Goal: Information Seeking & Learning: Understand process/instructions

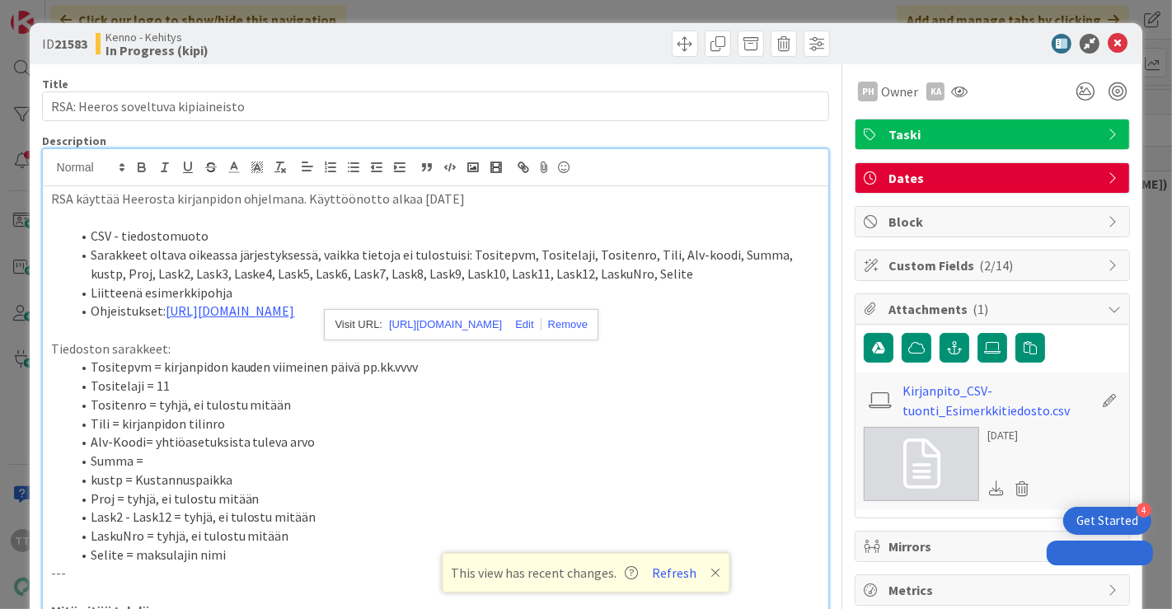
click at [1108, 36] on icon at bounding box center [1117, 44] width 20 height 20
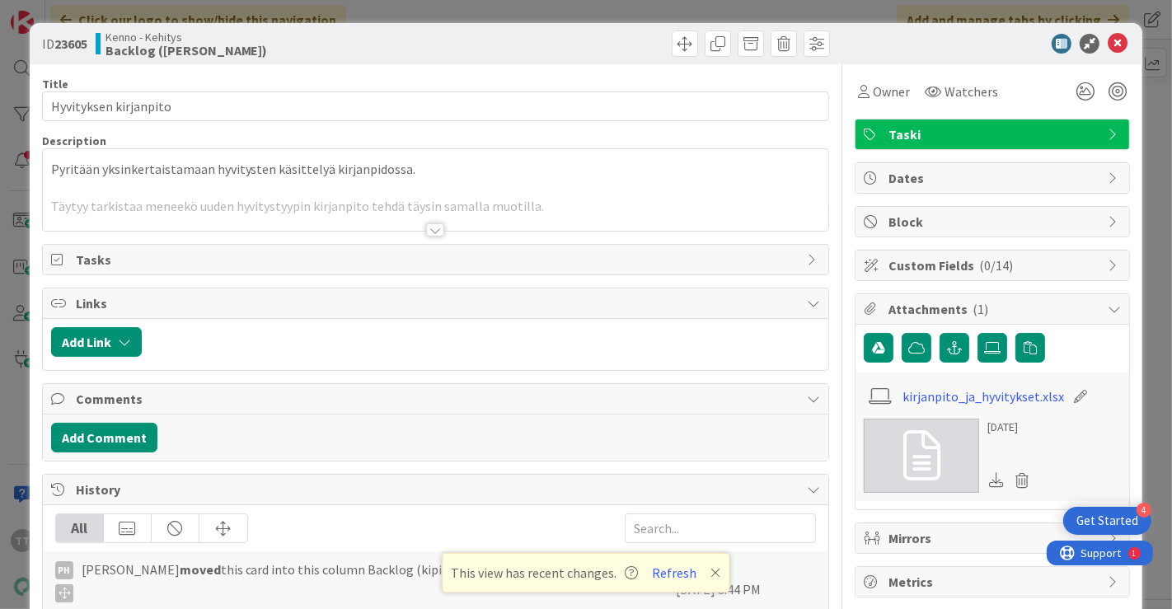
click at [426, 225] on div at bounding box center [435, 229] width 18 height 13
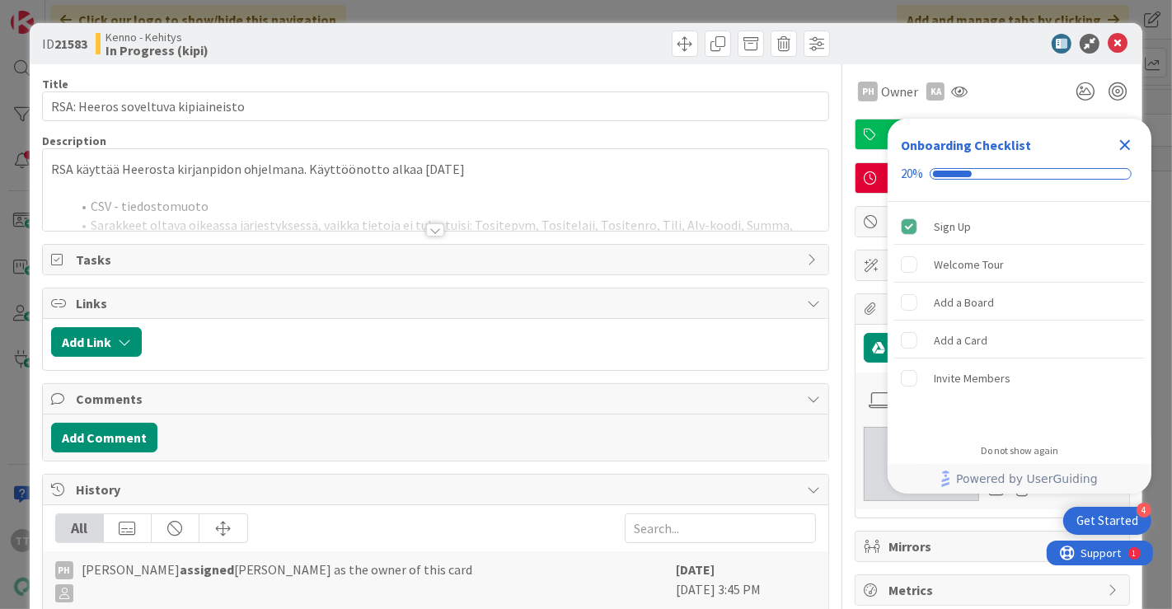
click at [1125, 147] on icon "Close Checklist" at bounding box center [1125, 145] width 20 height 20
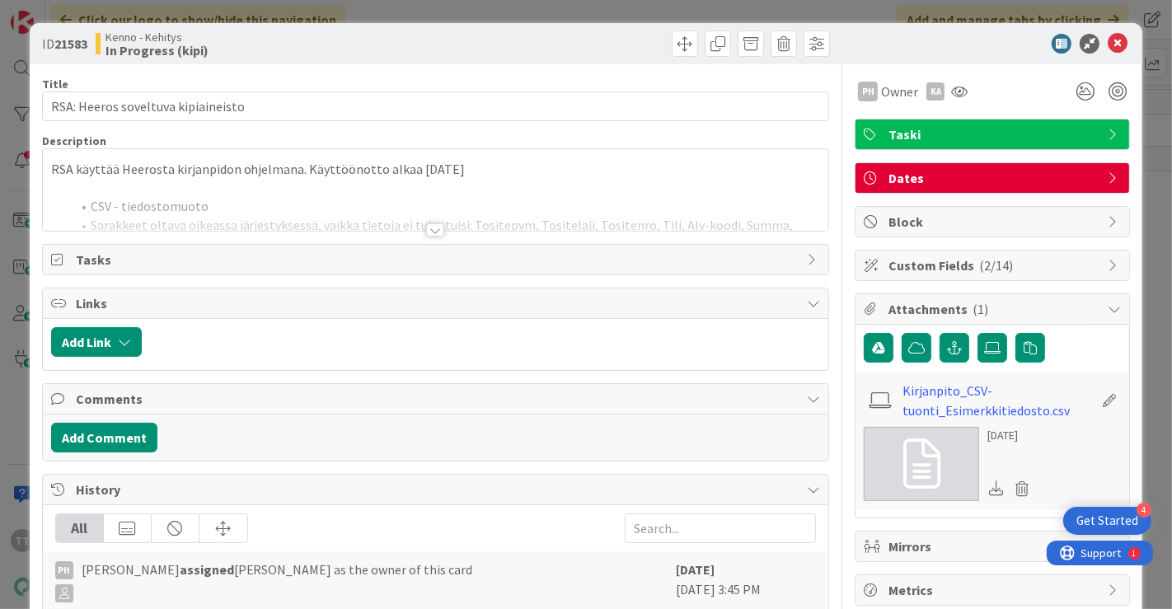
click at [427, 231] on div at bounding box center [435, 229] width 18 height 13
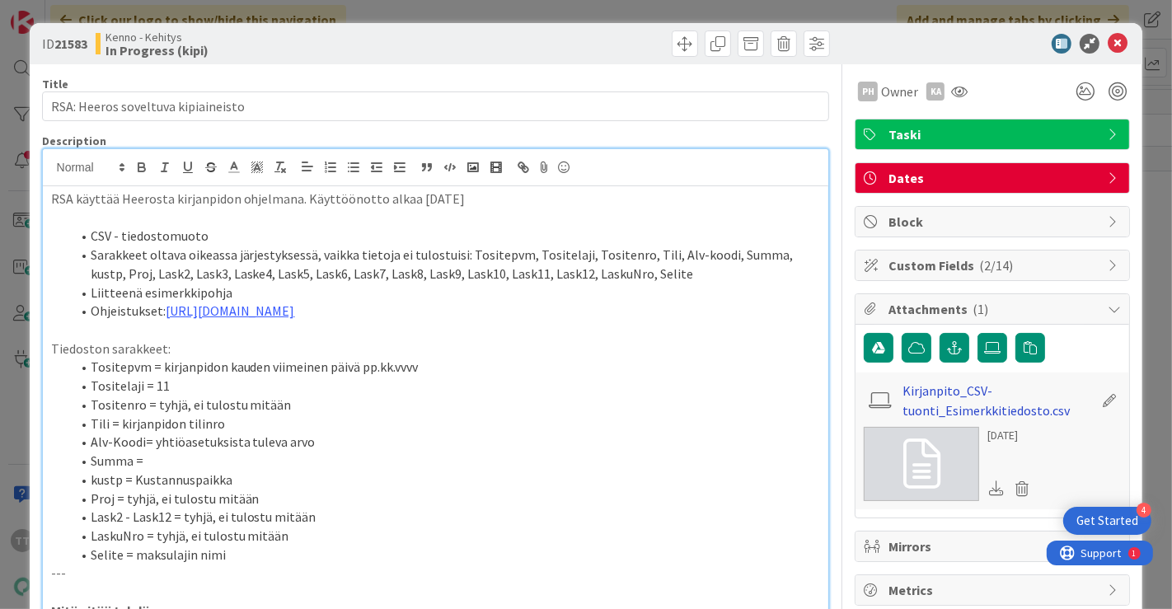
click at [990, 400] on link "Kirjanpito_CSV-tuonti_Esimerkkitiedosto.csv" at bounding box center [997, 401] width 191 height 40
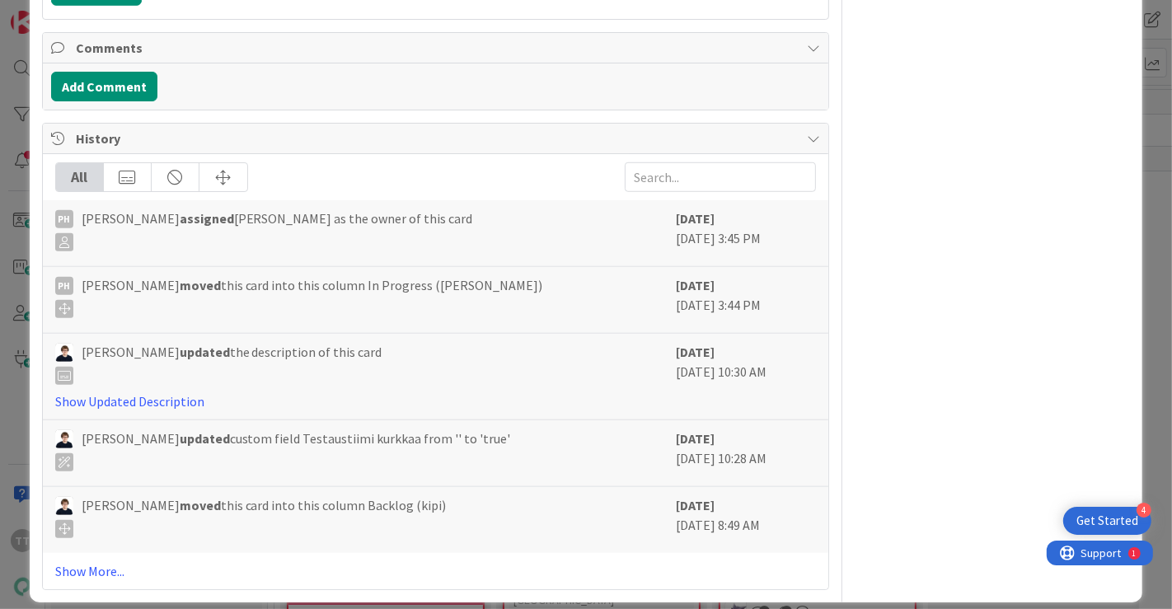
scroll to position [1028, 0]
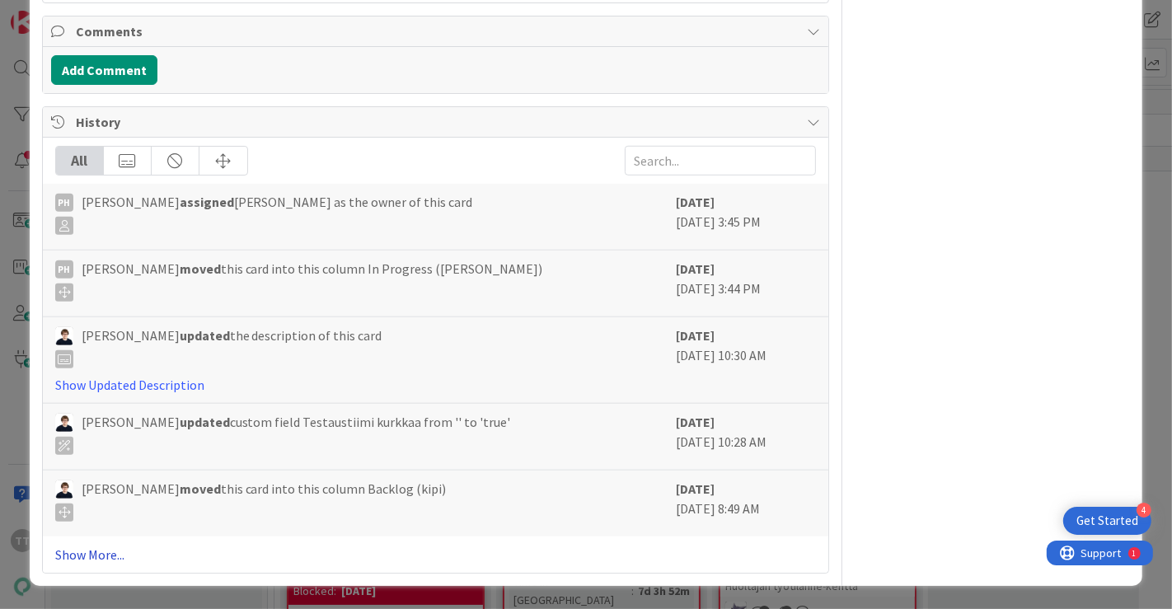
click at [89, 547] on link "Show More..." at bounding box center [435, 555] width 761 height 20
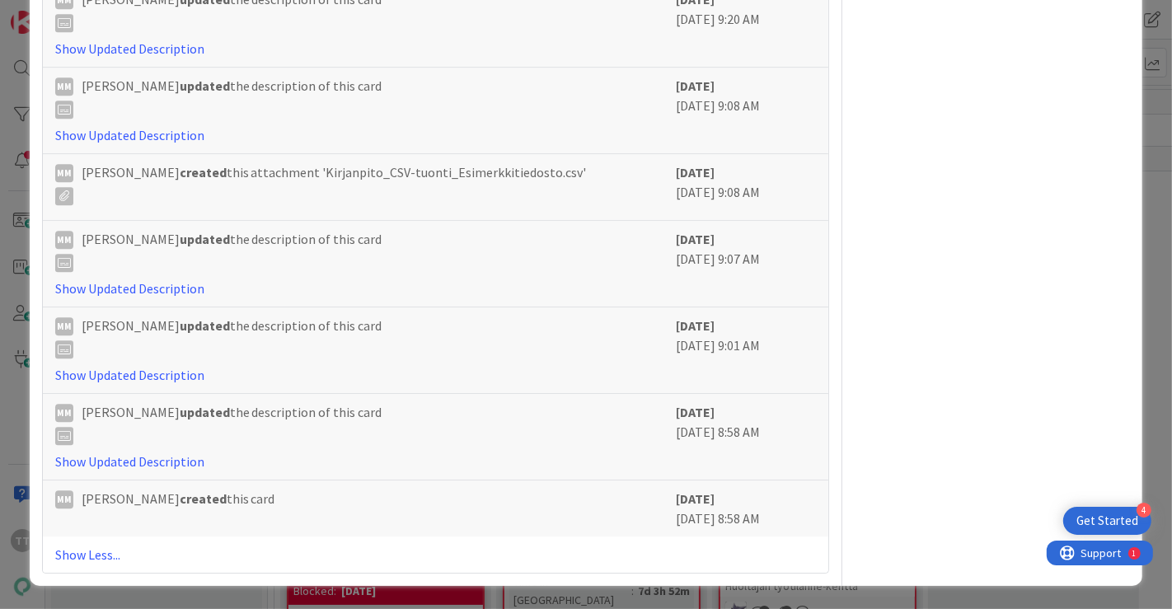
scroll to position [3542, 0]
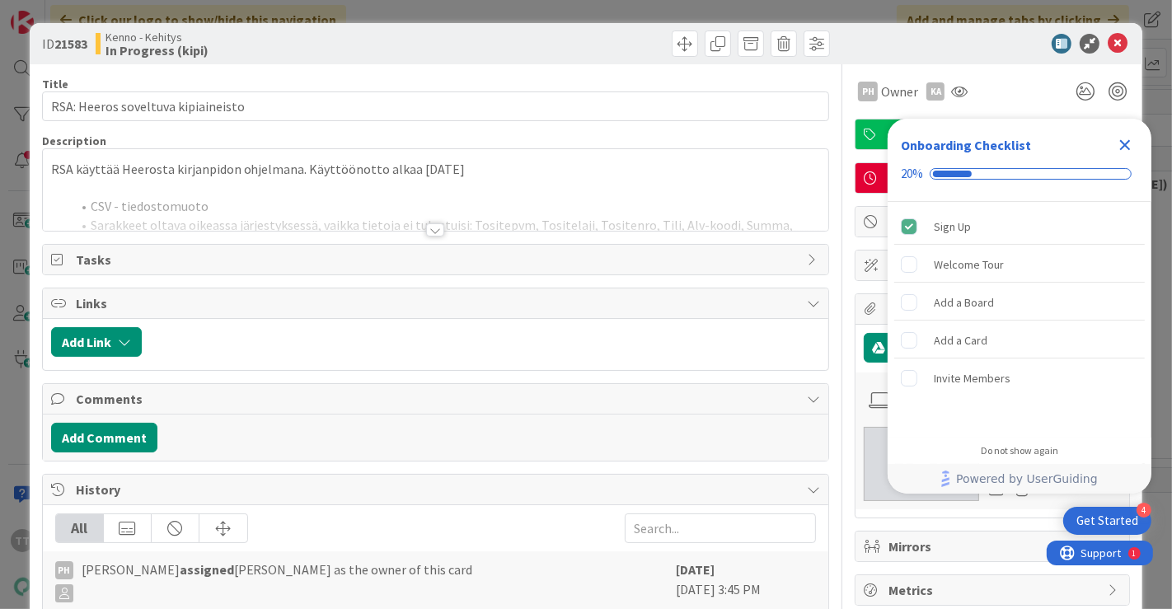
click at [1127, 144] on icon "Close Checklist" at bounding box center [1125, 145] width 20 height 20
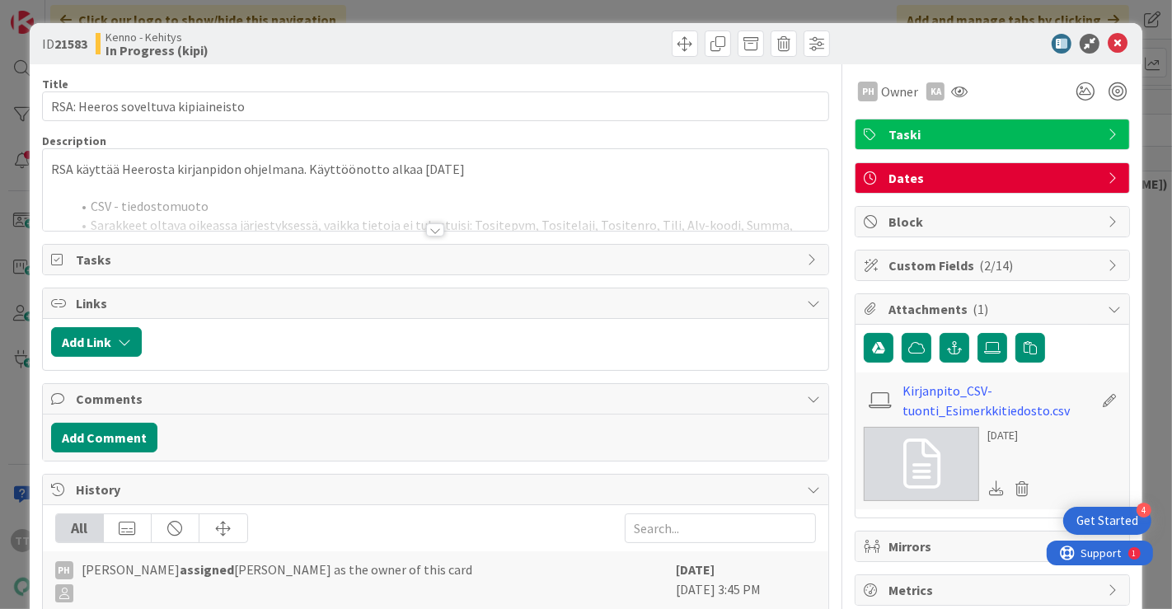
click at [426, 229] on div at bounding box center [435, 229] width 18 height 13
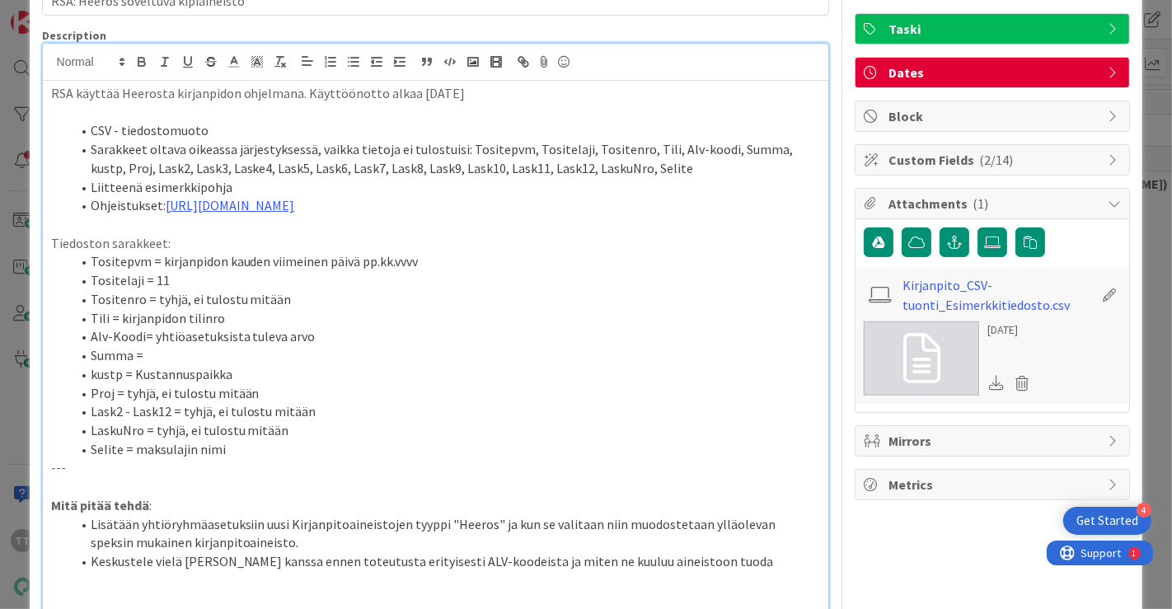
scroll to position [91, 0]
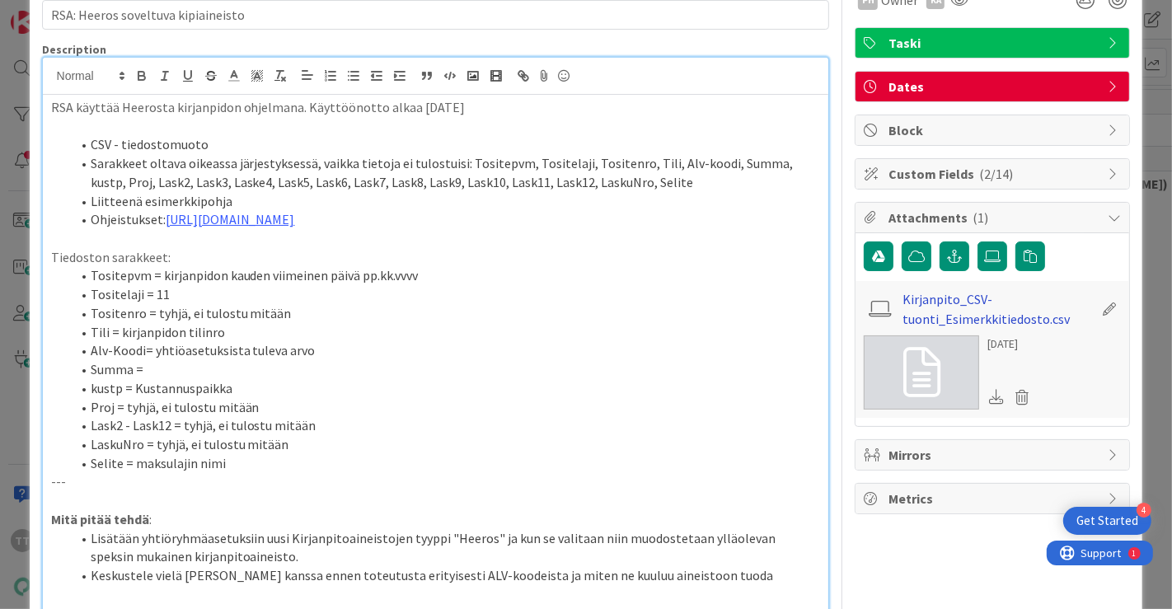
click at [941, 295] on link "Kirjanpito_CSV-tuonti_Esimerkkitiedosto.csv" at bounding box center [997, 309] width 191 height 40
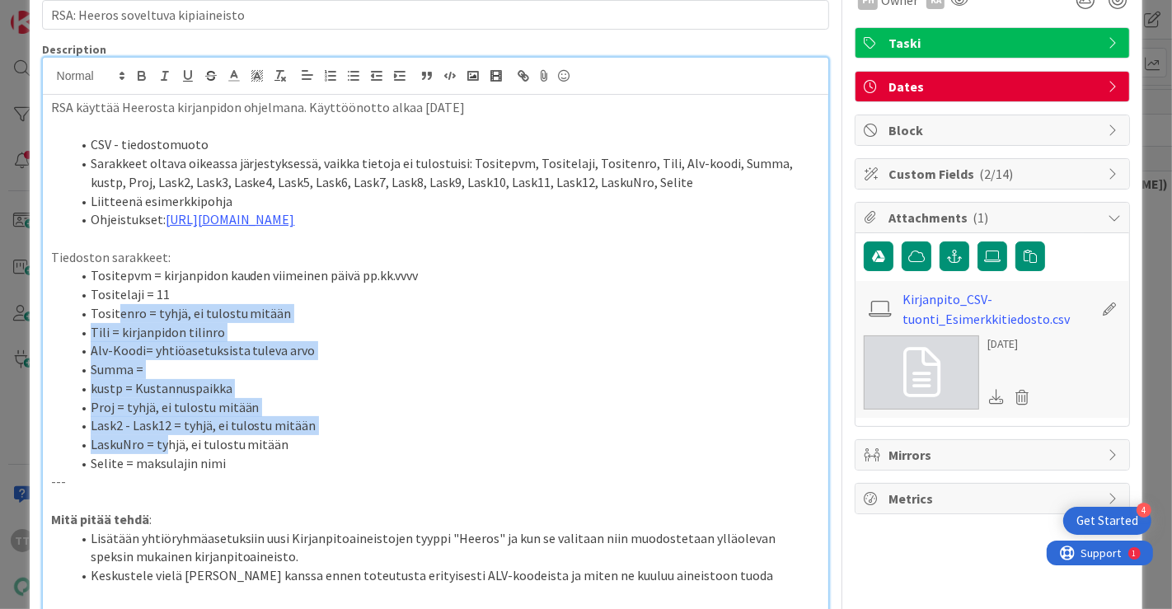
drag, startPoint x: 119, startPoint y: 327, endPoint x: 162, endPoint y: 456, distance: 135.5
click at [162, 456] on ol "Tositepvm = kirjanpidon kauden viimeinen päivä pp.kk.vvvv Tositelaji = 11 Tosit…" at bounding box center [436, 369] width 770 height 206
click at [162, 454] on li "LaskuNro = tyhjä, ei tulostu mitään" at bounding box center [446, 444] width 750 height 19
drag, startPoint x: 137, startPoint y: 321, endPoint x: 169, endPoint y: 481, distance: 163.9
click at [169, 472] on ol "Tositepvm = kirjanpidon kauden viimeinen päivä pp.kk.vvvv Tositelaji = 11 Tosit…" at bounding box center [436, 369] width 770 height 206
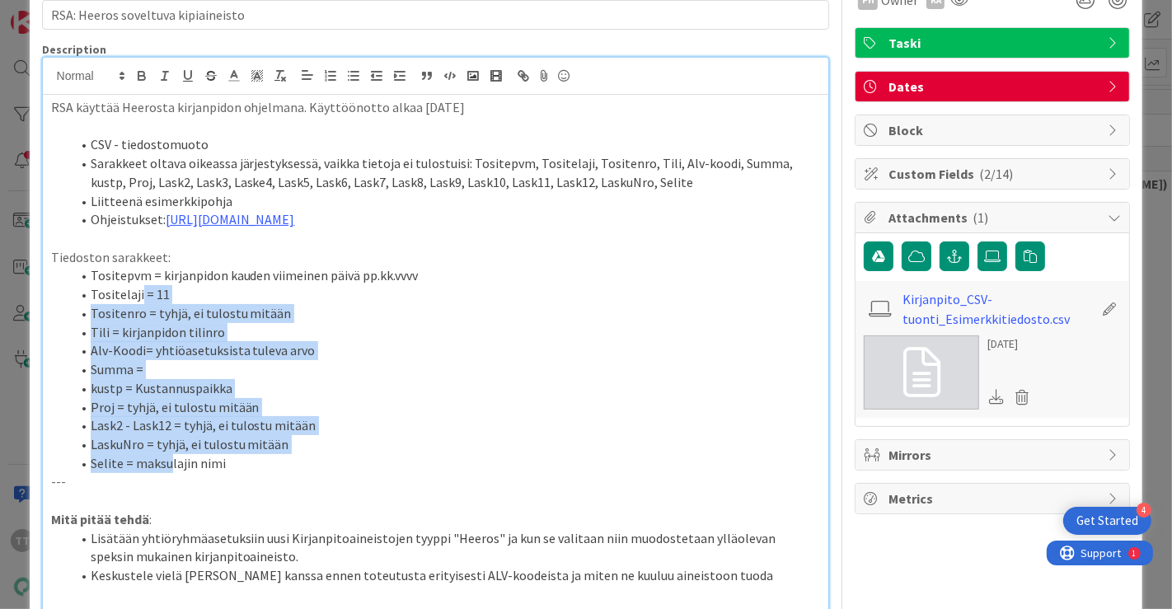
click at [169, 473] on li "Selite = maksulajin nimi" at bounding box center [446, 463] width 750 height 19
drag, startPoint x: 138, startPoint y: 334, endPoint x: 174, endPoint y: 488, distance: 158.3
click at [174, 472] on ol "Tositepvm = kirjanpidon kauden viimeinen päivä pp.kk.vvvv Tositelaji = 11 Tosit…" at bounding box center [436, 369] width 770 height 206
click at [174, 473] on li "Selite = maksulajin nimi" at bounding box center [446, 463] width 750 height 19
drag, startPoint x: 115, startPoint y: 325, endPoint x: 174, endPoint y: 467, distance: 153.3
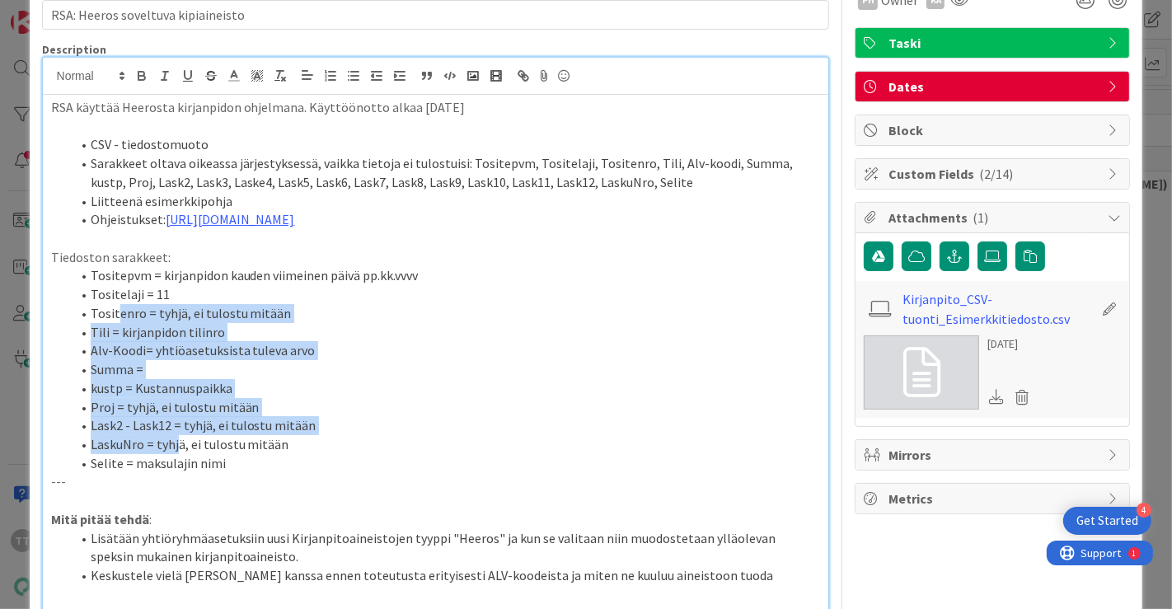
click at [174, 467] on ol "Tositepvm = kirjanpidon kauden viimeinen päivä pp.kk.vvvv Tositelaji = 11 Tosit…" at bounding box center [436, 369] width 770 height 206
click at [174, 454] on li "LaskuNro = tyhjä, ei tulostu mitään" at bounding box center [446, 444] width 750 height 19
